Goal: Find specific page/section: Find specific page/section

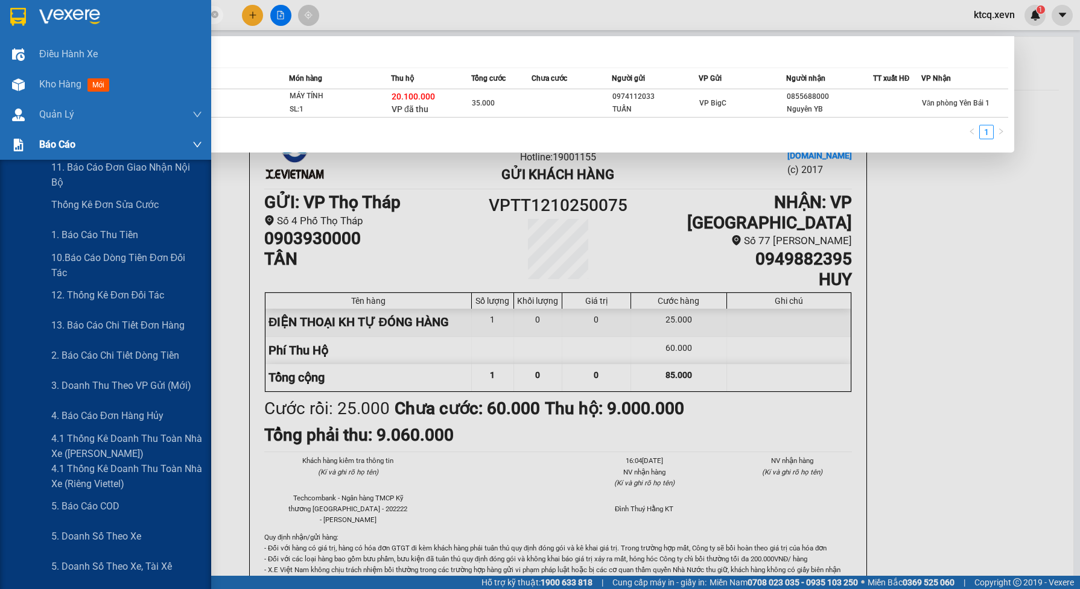
click at [12, 147] on img at bounding box center [18, 145] width 13 height 13
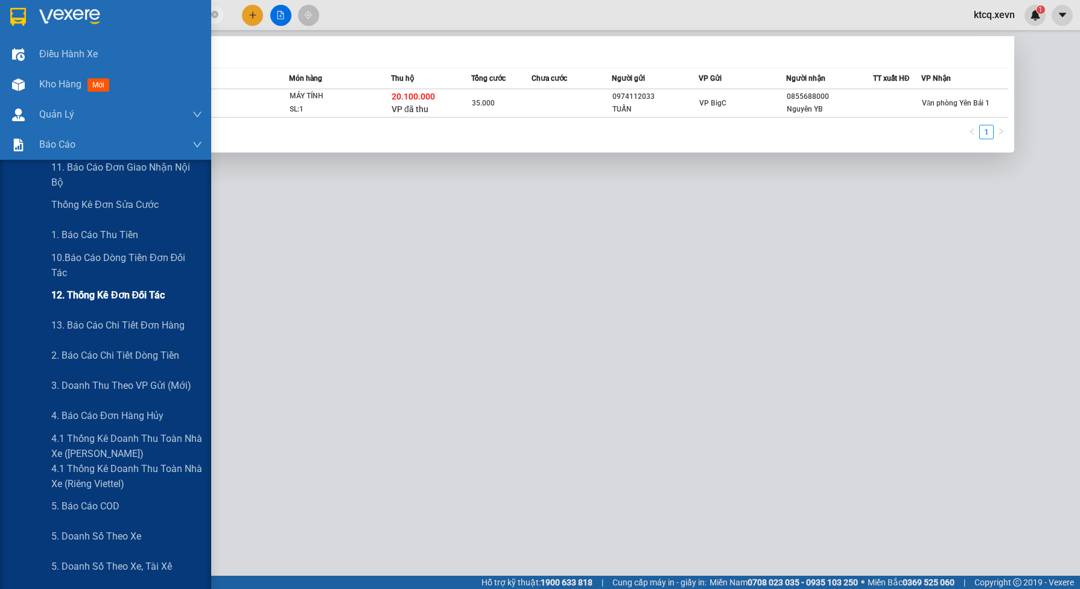
click at [115, 299] on span "12. Thống kê đơn đối tác" at bounding box center [107, 295] width 113 height 15
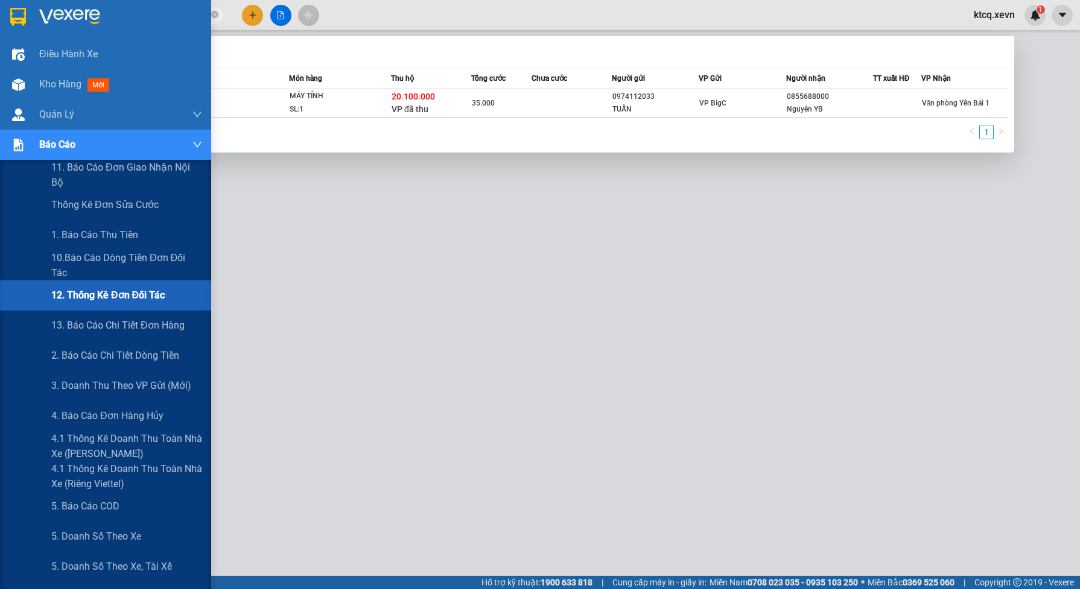
click at [106, 288] on span "12. Thống kê đơn đối tác" at bounding box center [107, 295] width 113 height 15
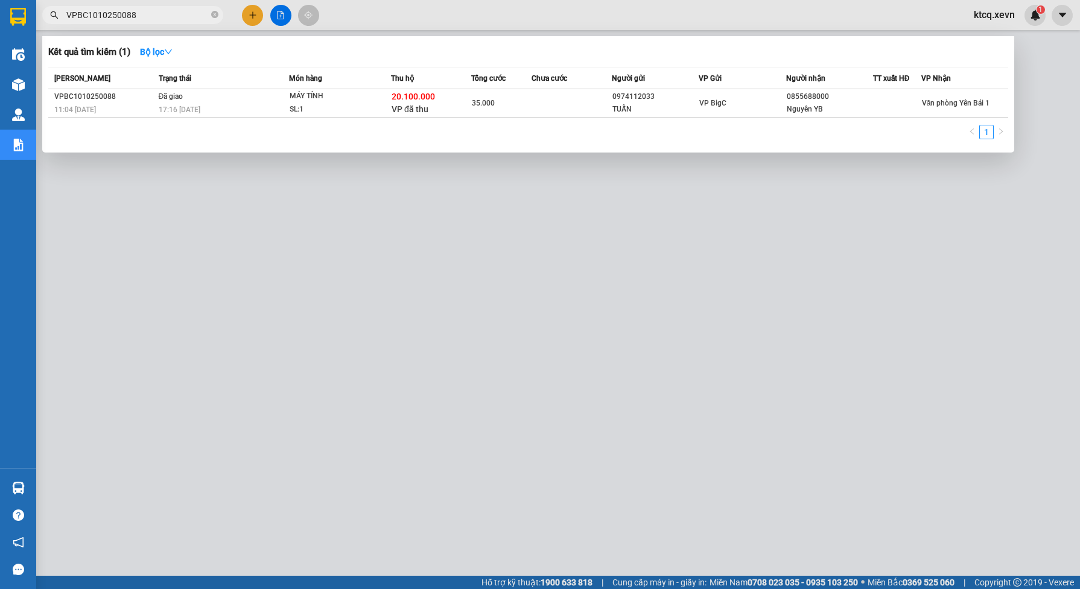
click at [305, 236] on div at bounding box center [540, 294] width 1080 height 589
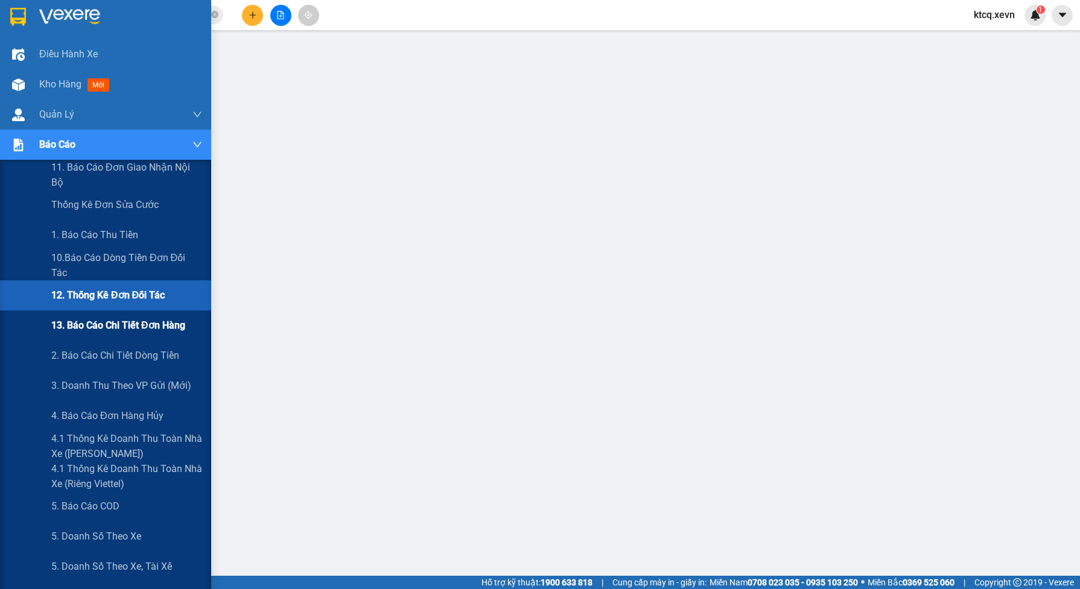
click at [64, 320] on span "13. Báo cáo chi tiết đơn hàng" at bounding box center [118, 325] width 134 height 15
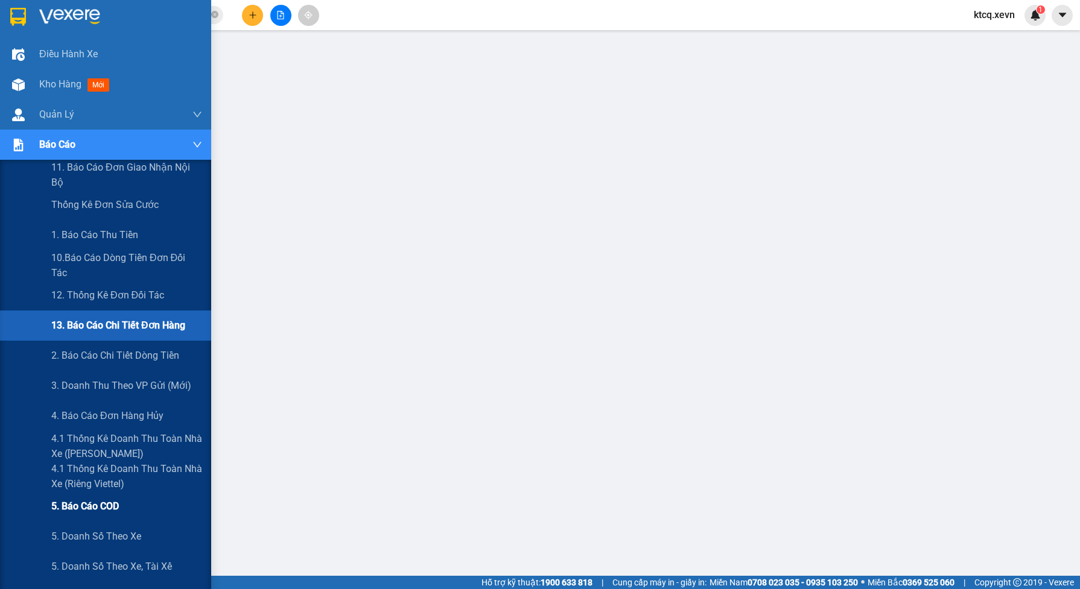
drag, startPoint x: 100, startPoint y: 504, endPoint x: 104, endPoint y: 498, distance: 6.9
click at [100, 504] on span "5. Báo cáo COD" at bounding box center [85, 506] width 68 height 15
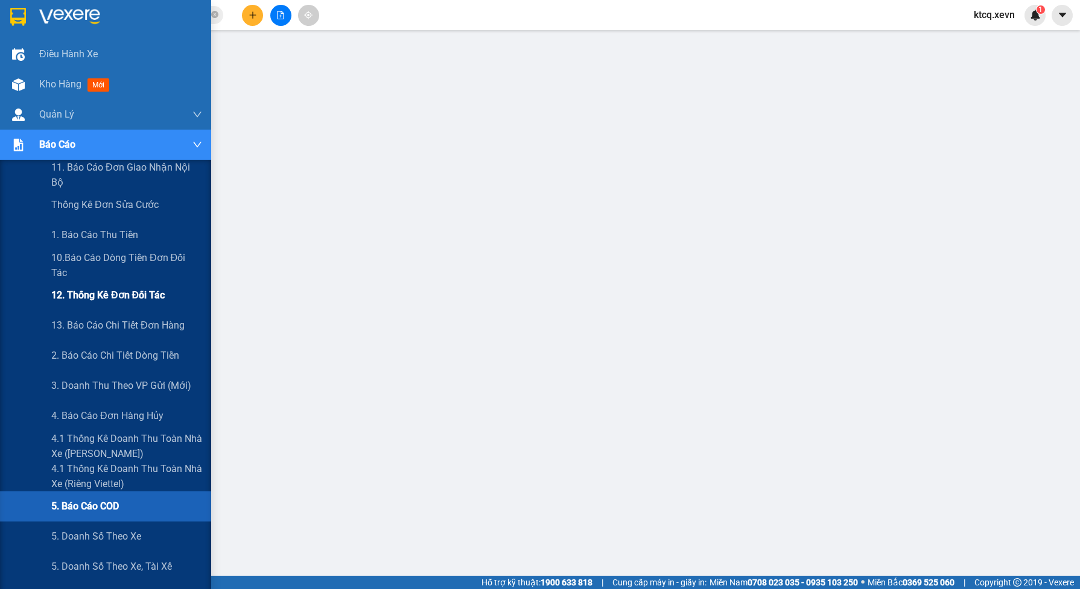
click at [97, 296] on span "12. Thống kê đơn đối tác" at bounding box center [107, 295] width 113 height 15
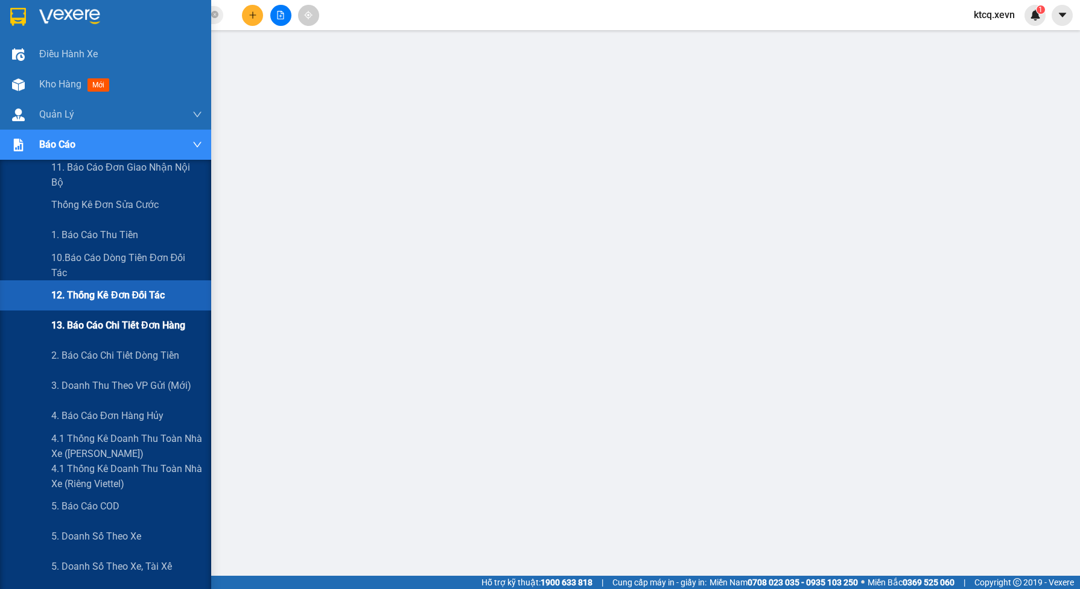
click at [83, 323] on span "13. Báo cáo chi tiết đơn hàng" at bounding box center [118, 325] width 134 height 15
